Goal: Find specific page/section

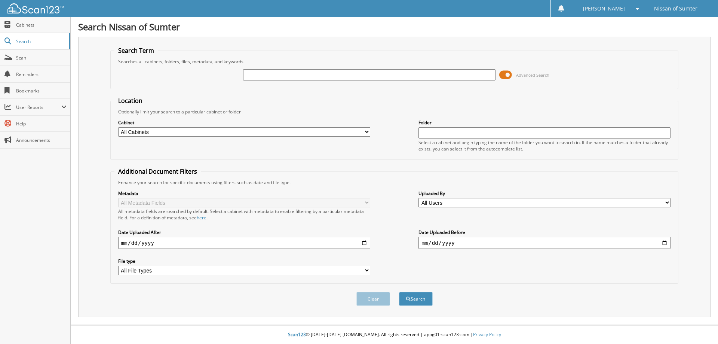
click at [266, 75] on input "text" at bounding box center [369, 74] width 252 height 11
type input "63541"
click at [399, 292] on button "Search" at bounding box center [416, 299] width 34 height 14
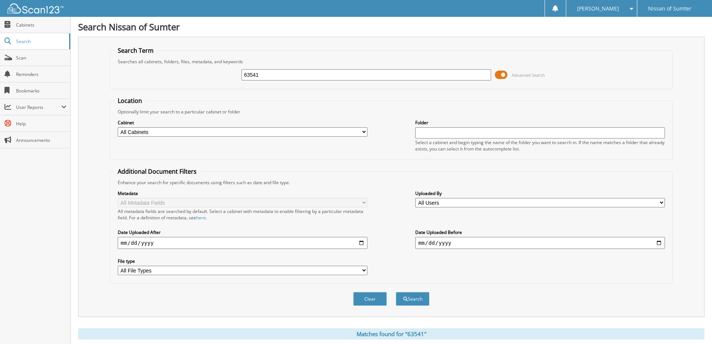
drag, startPoint x: 352, startPoint y: 70, endPoint x: 201, endPoint y: 80, distance: 151.4
click at [201, 80] on div "63541 Advanced Search" at bounding box center [391, 75] width 555 height 20
paste input "5N1DR3CA3NC222109"
type input "5N1DR3CA3NC222109"
click at [396, 292] on button "Search" at bounding box center [413, 299] width 34 height 14
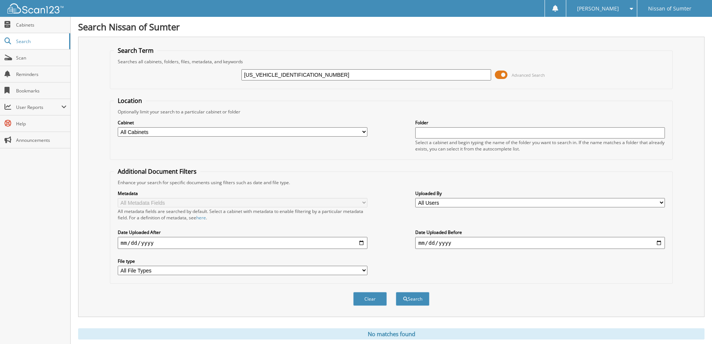
drag, startPoint x: 306, startPoint y: 79, endPoint x: 219, endPoint y: 82, distance: 86.8
click at [219, 82] on div "5N1DR3CA3NC222109 Advanced Search" at bounding box center [391, 75] width 555 height 20
paste input "text"
type input "NC222109"
click at [396, 292] on button "Search" at bounding box center [413, 299] width 34 height 14
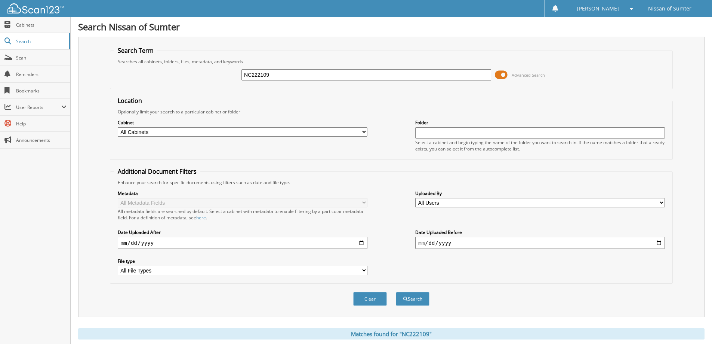
click at [250, 76] on input "NC222109" at bounding box center [366, 74] width 250 height 11
type input "222109"
click at [396, 292] on button "Search" at bounding box center [413, 299] width 34 height 14
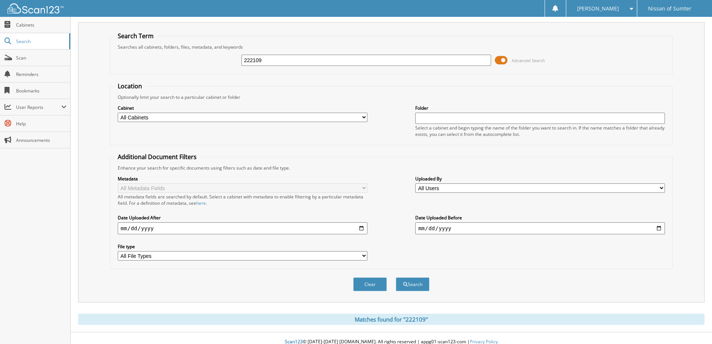
scroll to position [22, 0]
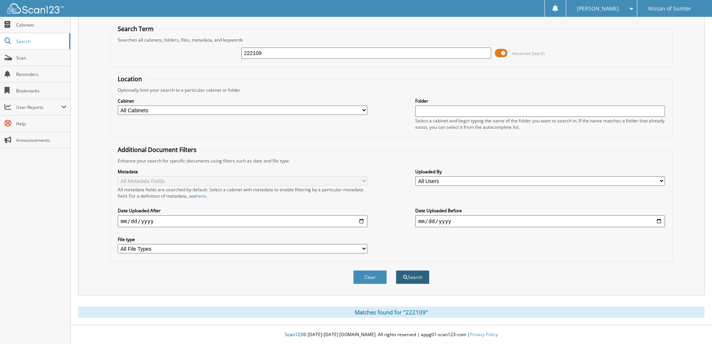
click at [405, 276] on span "submit" at bounding box center [405, 277] width 4 height 4
click at [501, 54] on span at bounding box center [501, 52] width 13 height 11
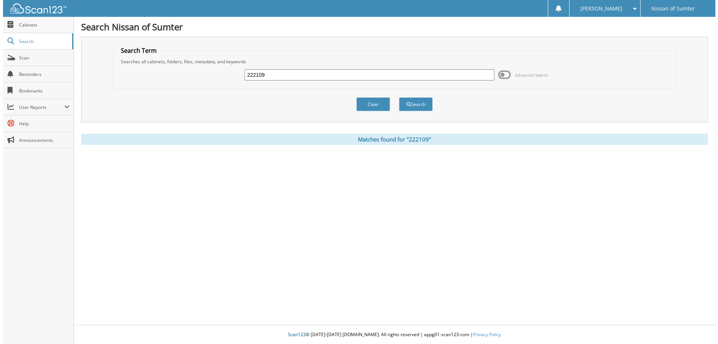
scroll to position [0, 0]
drag, startPoint x: 301, startPoint y: 74, endPoint x: 187, endPoint y: 74, distance: 114.0
click at [187, 74] on div "222109 Advanced Search" at bounding box center [394, 75] width 560 height 20
paste input "5N1DR3CA3NC"
type input "[US_VEHICLE_IDENTIFICATION_NUMBER]"
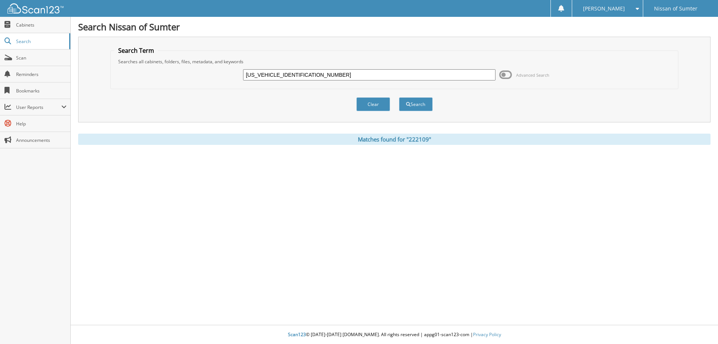
click at [399, 97] on button "Search" at bounding box center [416, 104] width 34 height 14
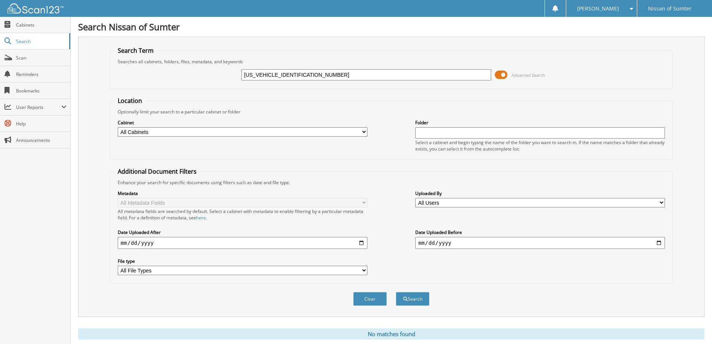
click at [502, 74] on span at bounding box center [501, 74] width 13 height 11
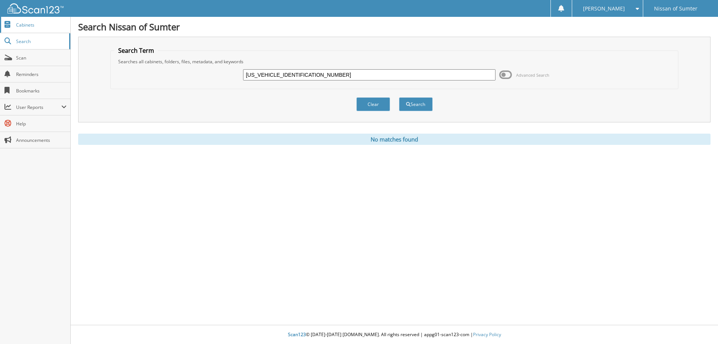
click at [52, 27] on span "Cabinets" at bounding box center [41, 25] width 50 height 6
